Goal: Information Seeking & Learning: Learn about a topic

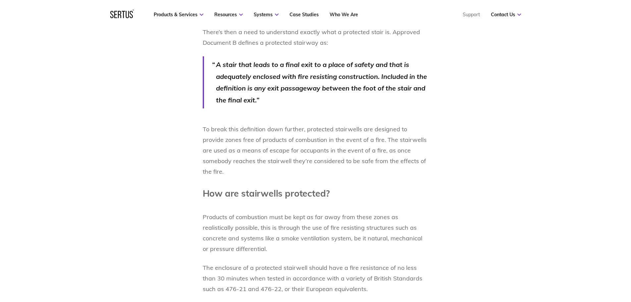
scroll to position [745, 0]
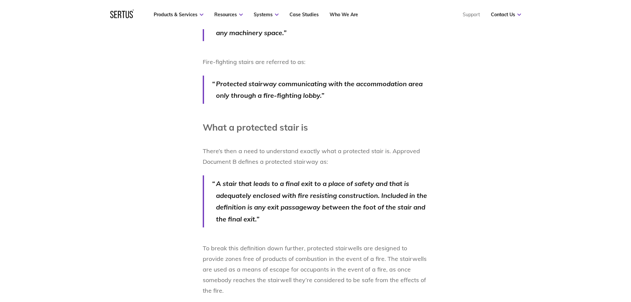
scroll to position [662, 0]
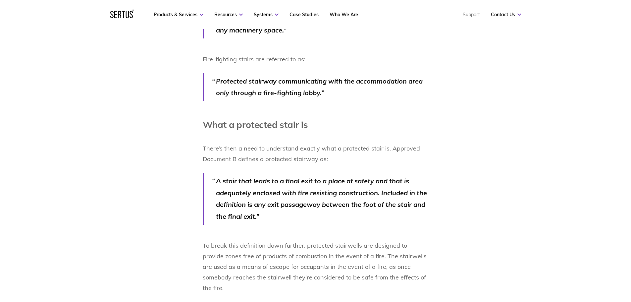
click at [257, 207] on p "A stair that leads to a final exit to a place of safety and that is adequately …" at bounding box center [322, 198] width 213 height 47
click at [256, 207] on p "A stair that leads to a final exit to a place of safety and that is adequately …" at bounding box center [322, 198] width 213 height 47
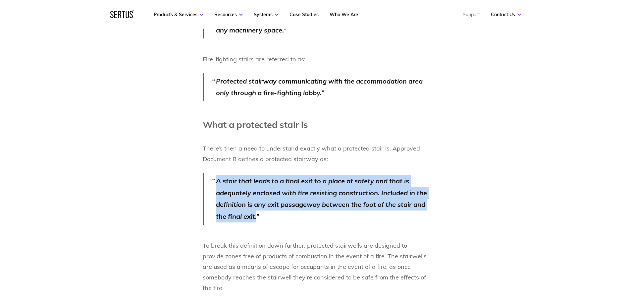
drag, startPoint x: 256, startPoint y: 207, endPoint x: 217, endPoint y: 173, distance: 51.4
click at [217, 175] on p "A stair that leads to a final exit to a place of safety and that is adequately …" at bounding box center [322, 198] width 213 height 47
click at [259, 207] on p "A stair that leads to a final exit to a place of safety and that is adequately …" at bounding box center [322, 198] width 213 height 47
click at [258, 206] on p "A stair that leads to a final exit to a place of safety and that is adequately …" at bounding box center [322, 198] width 213 height 47
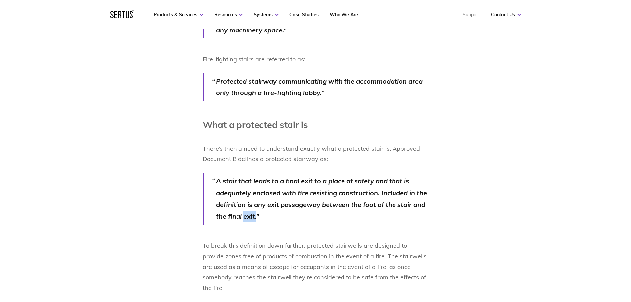
drag, startPoint x: 259, startPoint y: 203, endPoint x: 244, endPoint y: 201, distance: 15.7
click at [244, 201] on p "A stair that leads to a final exit to a place of safety and that is adequately …" at bounding box center [322, 198] width 213 height 47
drag, startPoint x: 244, startPoint y: 201, endPoint x: 240, endPoint y: 198, distance: 4.5
click at [243, 201] on p "A stair that leads to a final exit to a place of safety and that is adequately …" at bounding box center [322, 198] width 213 height 47
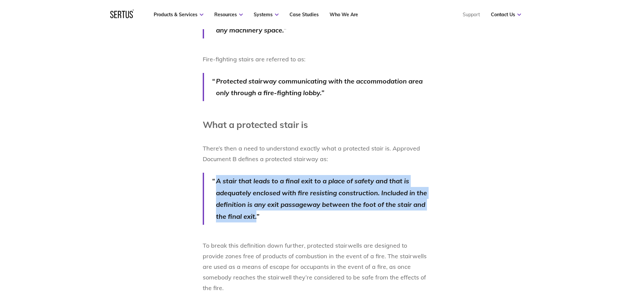
drag, startPoint x: 215, startPoint y: 170, endPoint x: 268, endPoint y: 208, distance: 65.7
click at [268, 208] on blockquote "A stair that leads to a final exit to a place of safety and that is adequately …" at bounding box center [316, 198] width 226 height 52
copy p "A stair that leads to a final exit to a place of safety and that is adequately …"
